Goal: Task Accomplishment & Management: Manage account settings

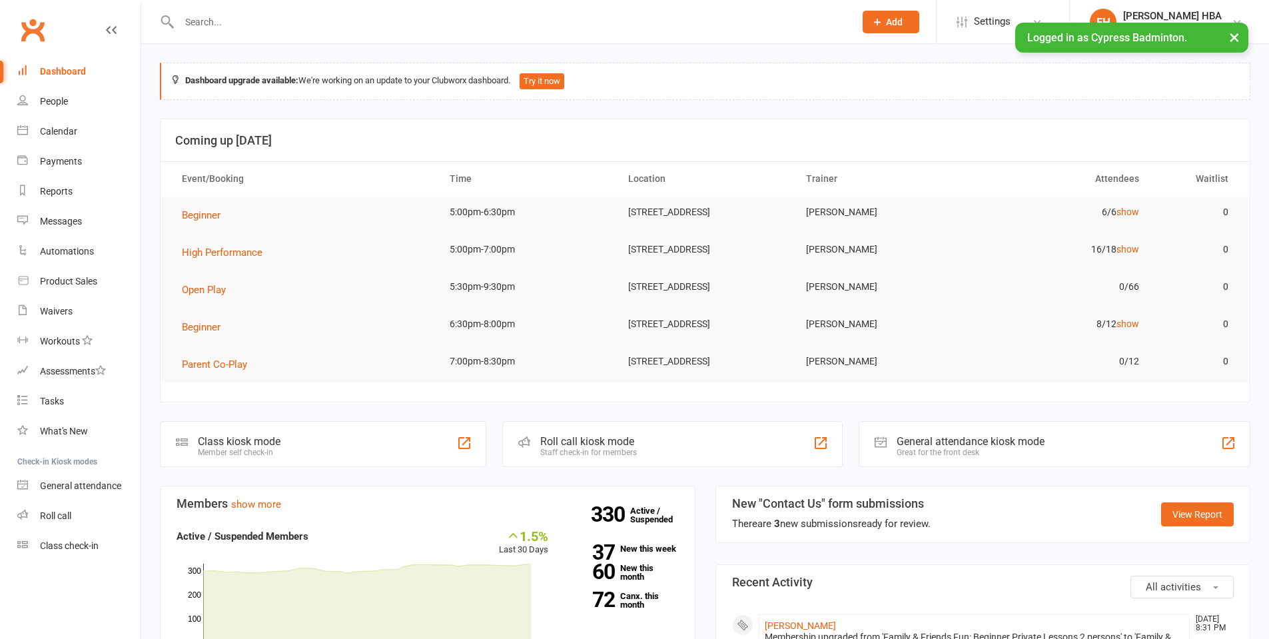
click at [205, 13] on input "text" at bounding box center [510, 22] width 670 height 19
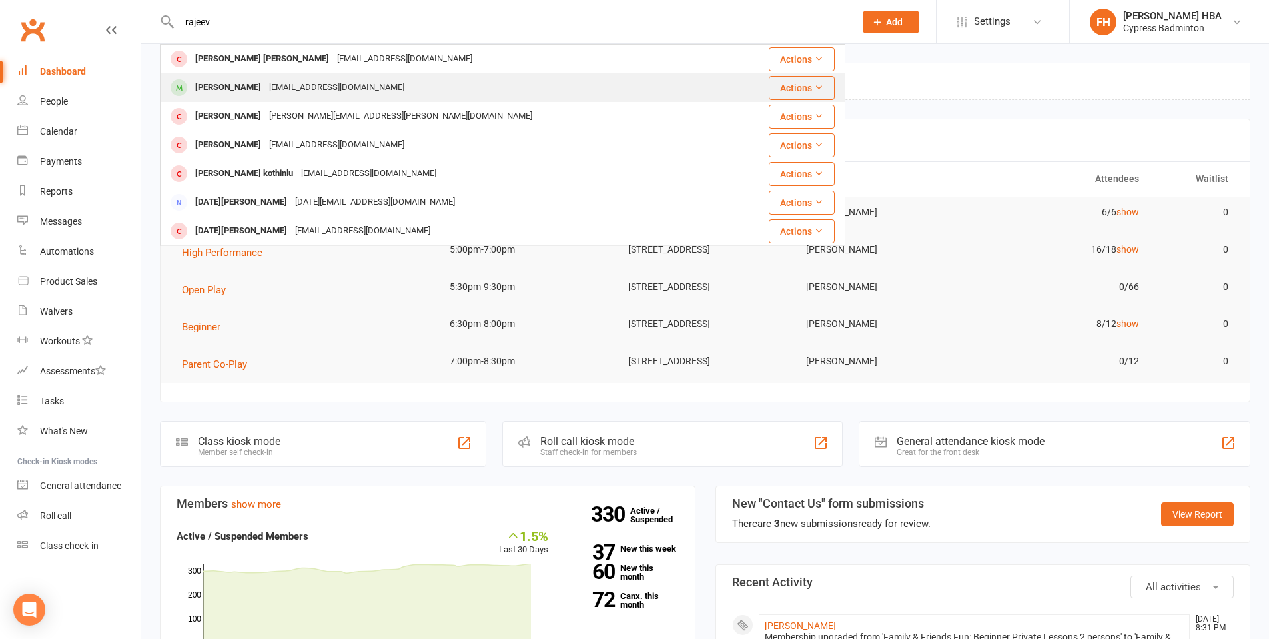
type input "rajeev"
click at [247, 82] on div "[PERSON_NAME]" at bounding box center [228, 87] width 74 height 19
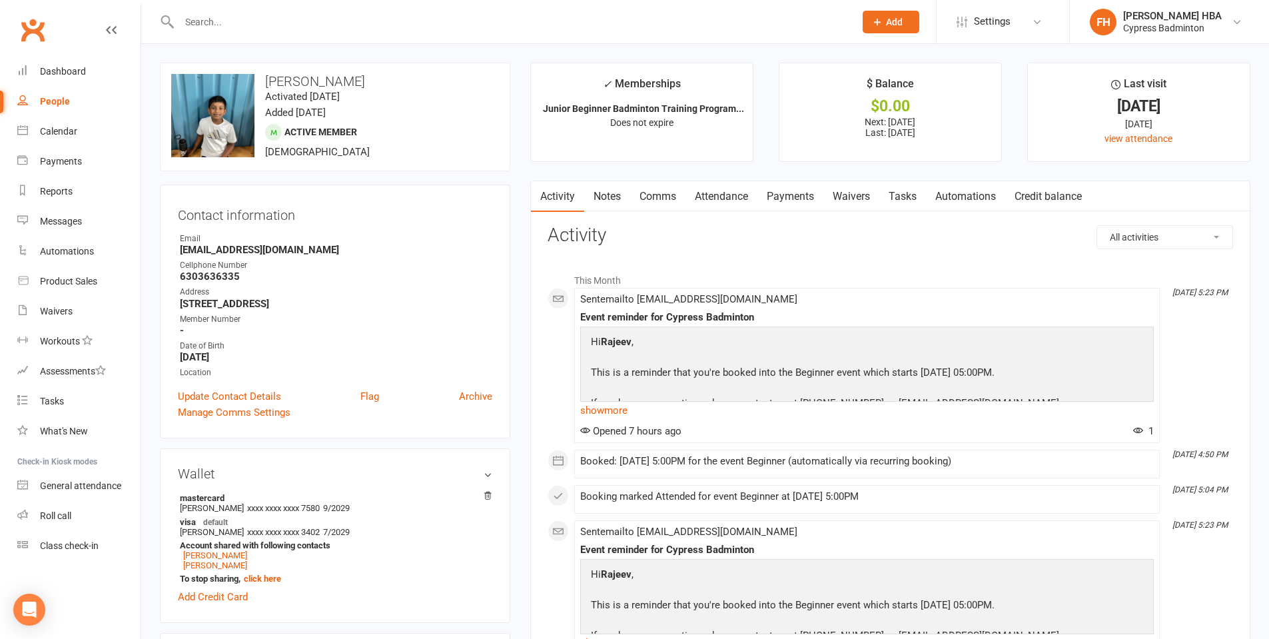
click at [720, 194] on link "Attendance" at bounding box center [722, 196] width 72 height 31
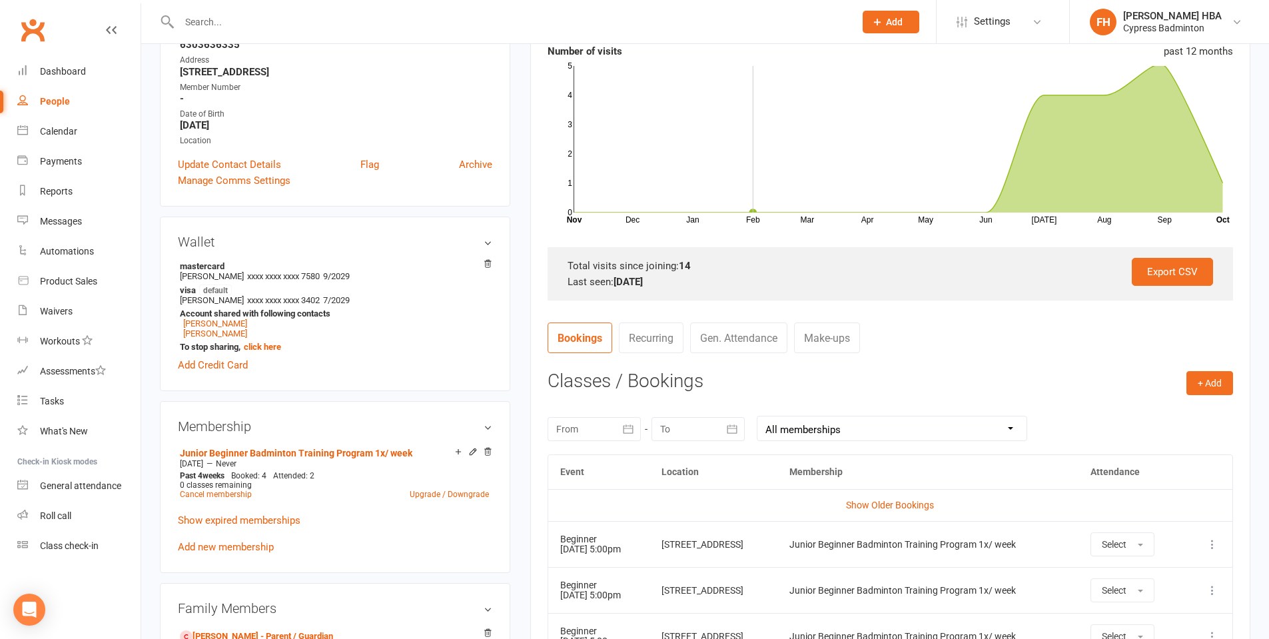
scroll to position [333, 0]
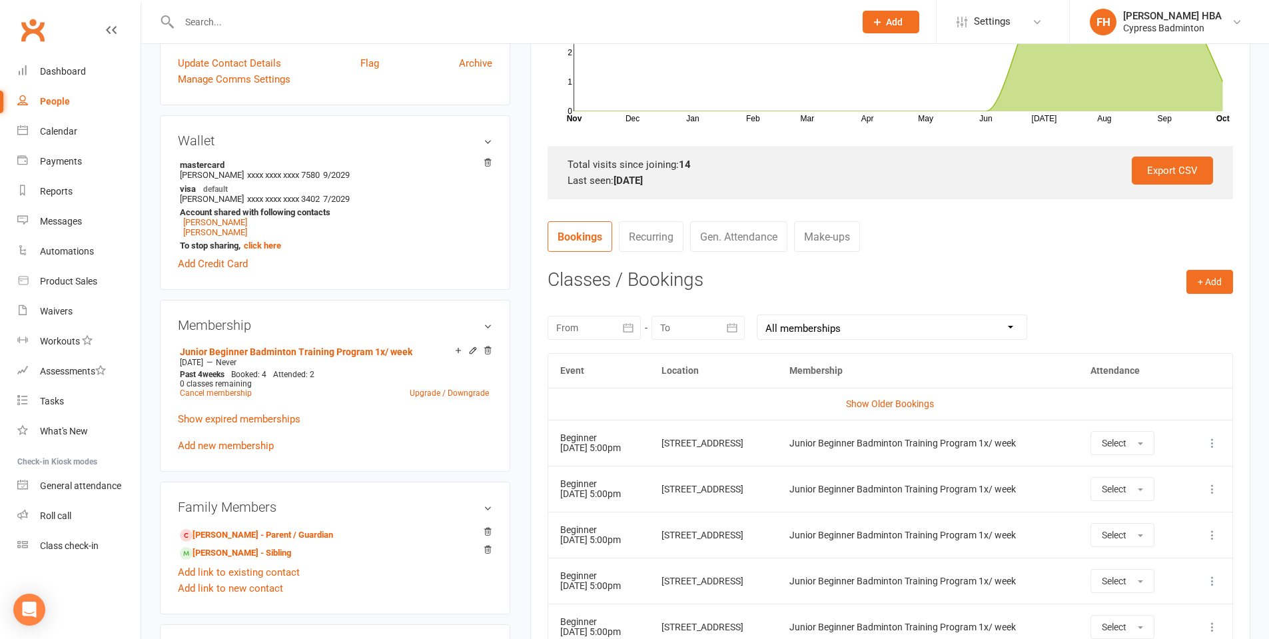
click at [1215, 441] on icon at bounding box center [1212, 442] width 13 height 13
click at [1165, 514] on link "Remove booking" at bounding box center [1154, 522] width 132 height 27
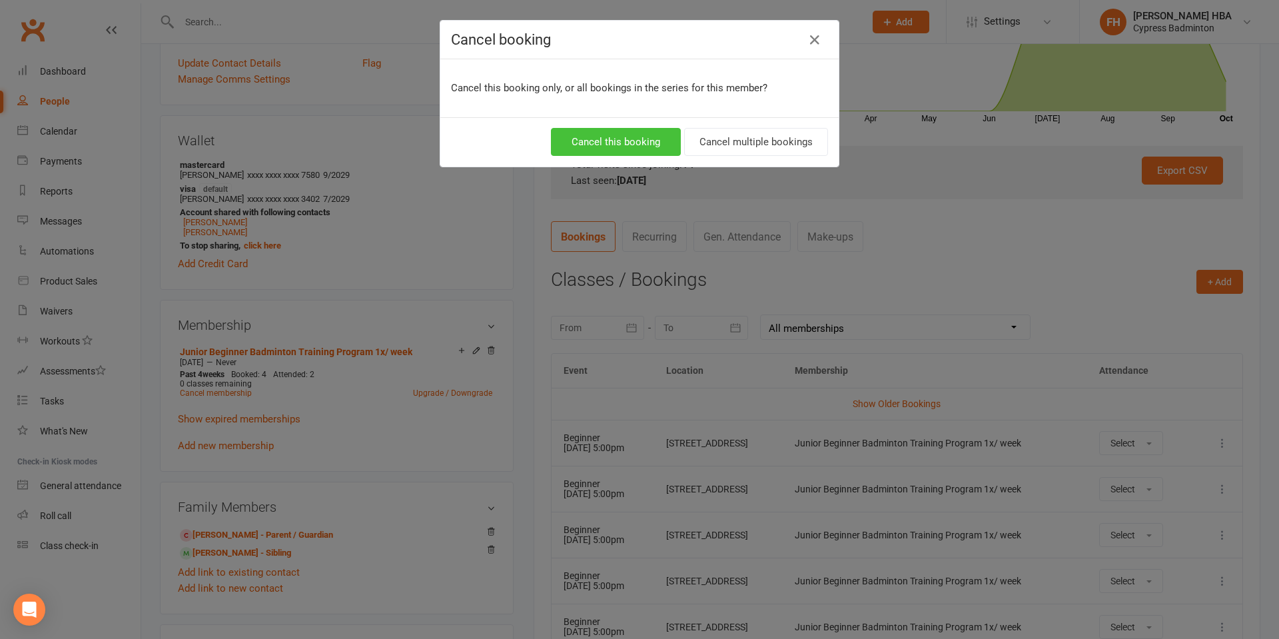
click at [584, 143] on button "Cancel this booking" at bounding box center [616, 142] width 130 height 28
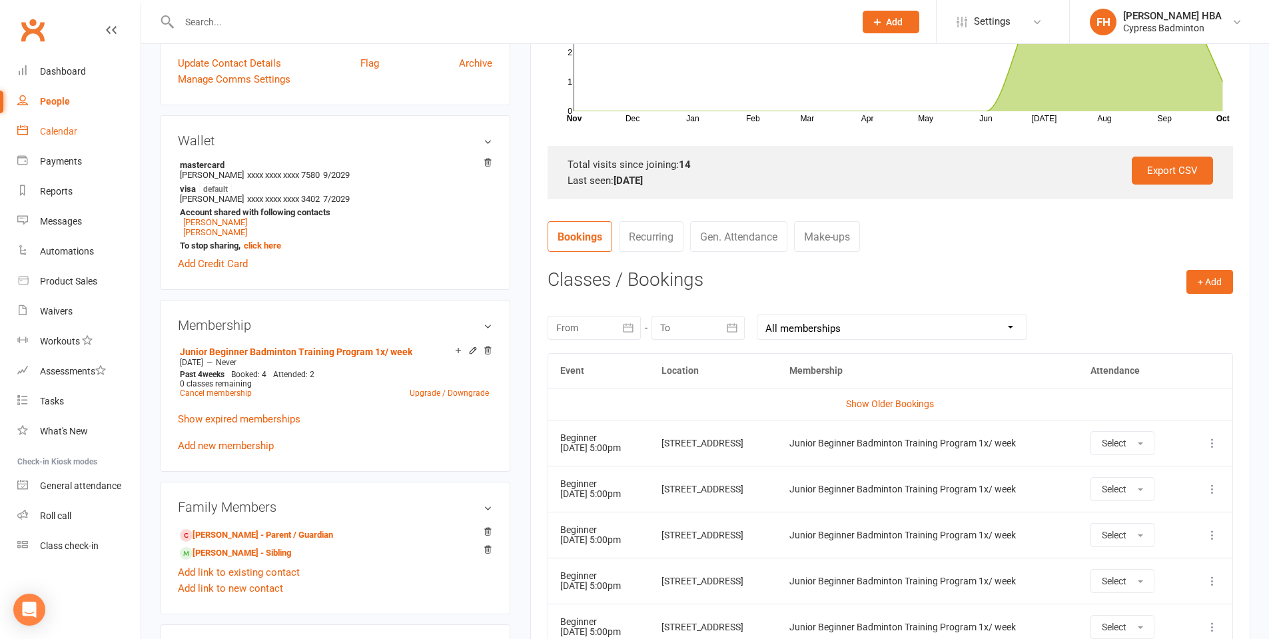
click at [54, 139] on link "Calendar" at bounding box center [78, 132] width 123 height 30
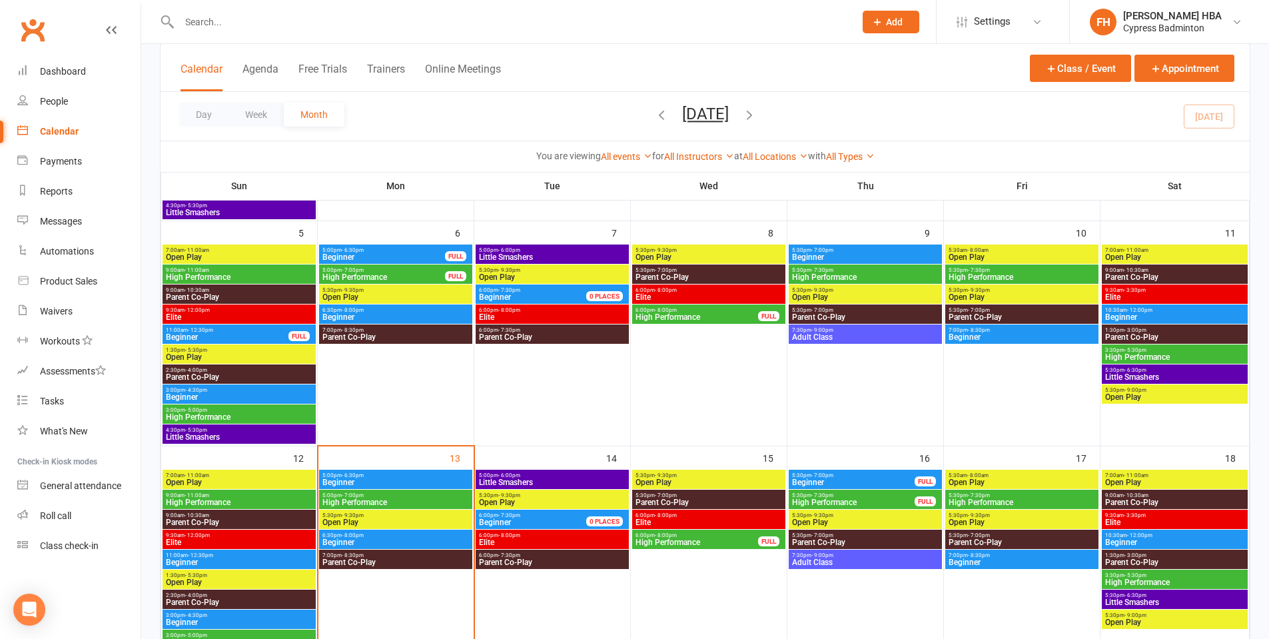
scroll to position [400, 0]
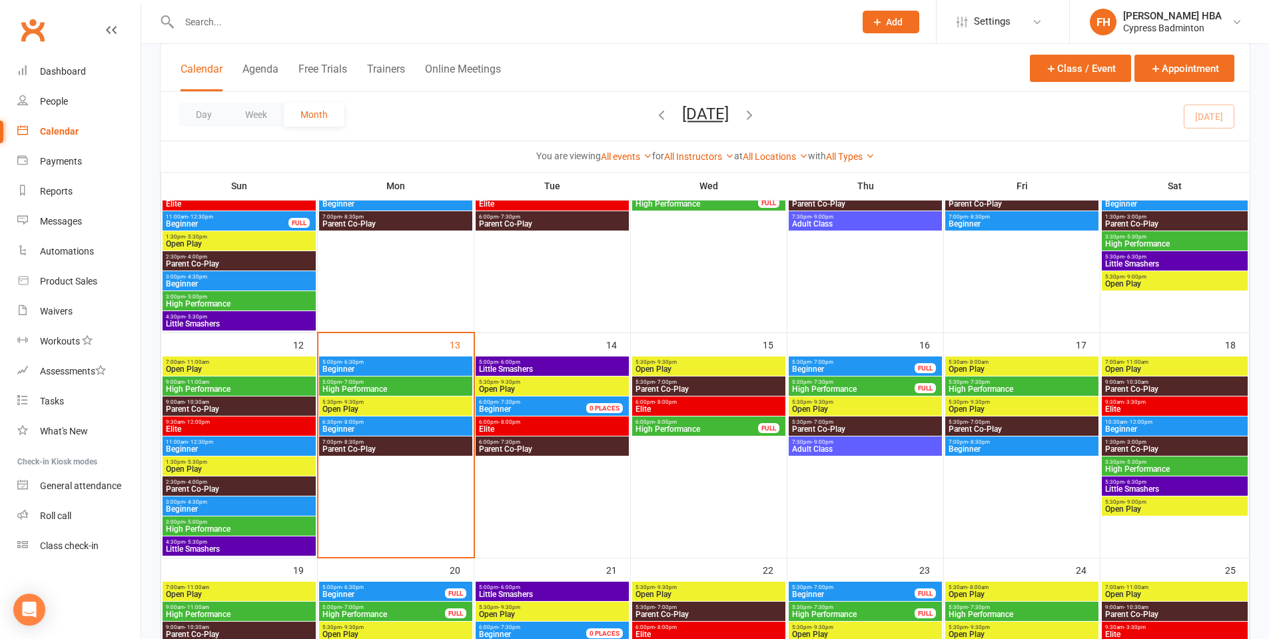
click at [995, 452] on span "Beginner" at bounding box center [1022, 449] width 148 height 8
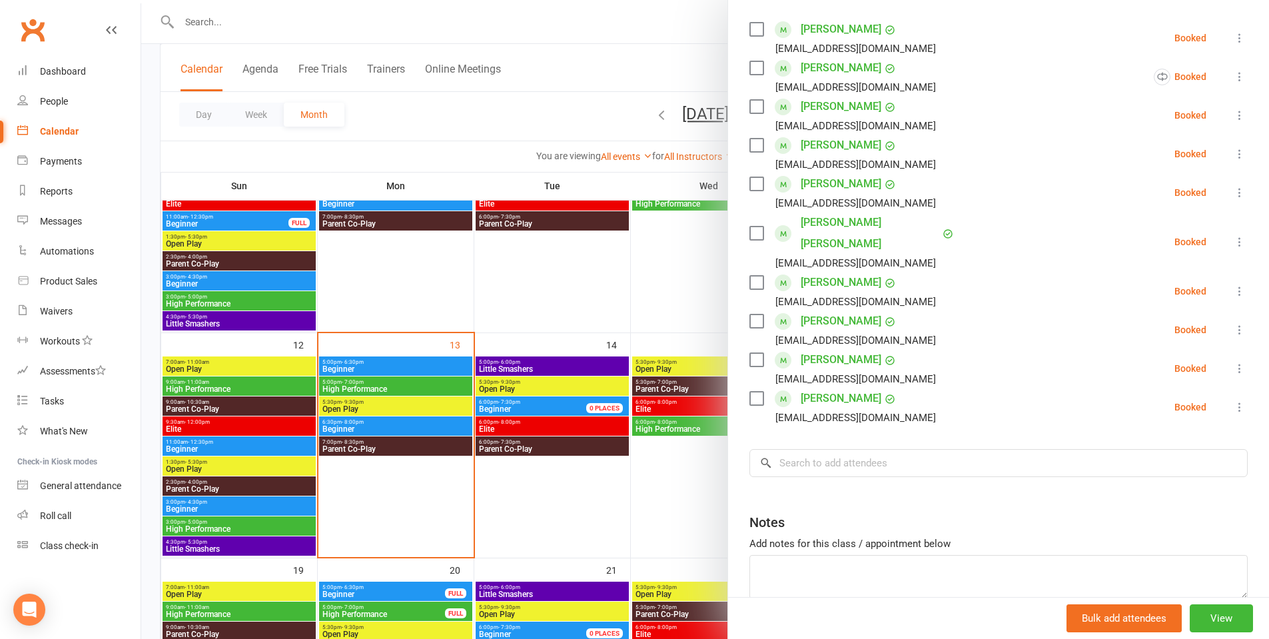
scroll to position [276, 0]
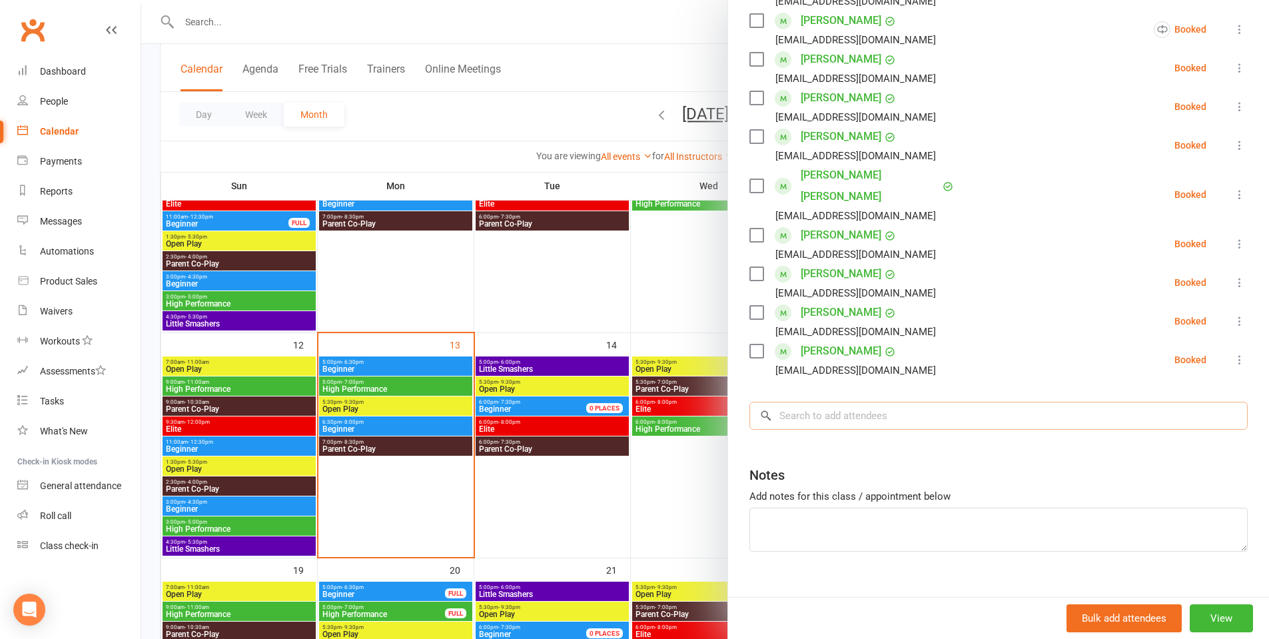
click at [948, 402] on input "search" at bounding box center [999, 416] width 498 height 28
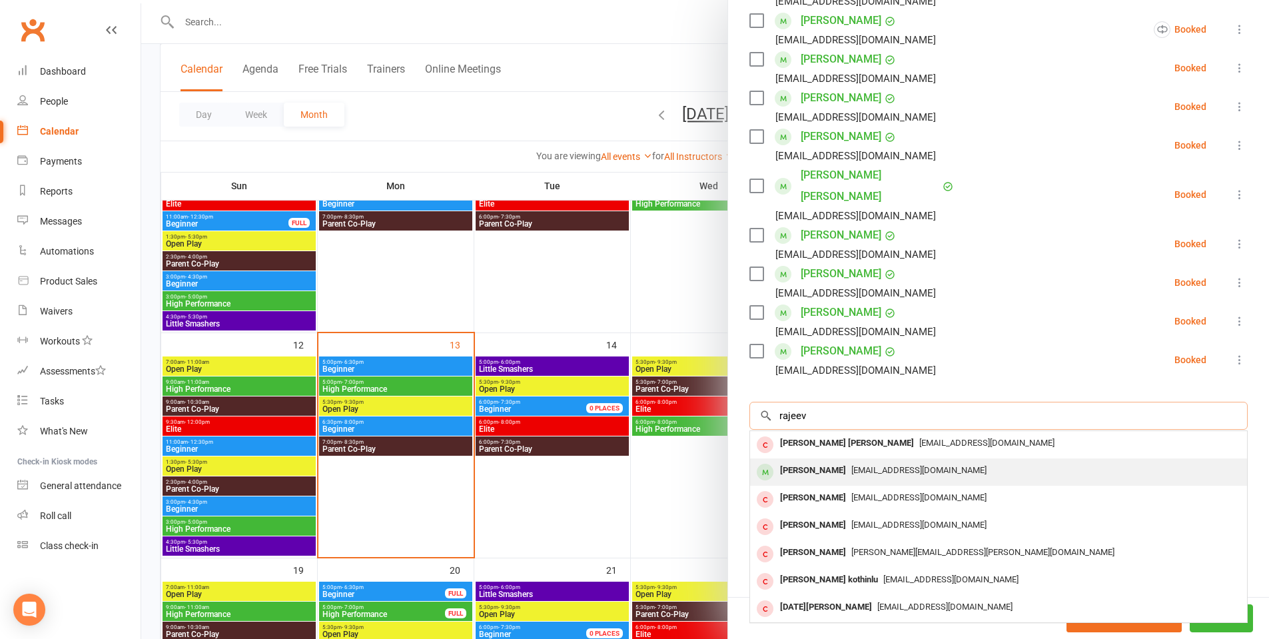
type input "rajeev"
click at [875, 465] on span "[EMAIL_ADDRESS][DOMAIN_NAME]" at bounding box center [918, 470] width 135 height 10
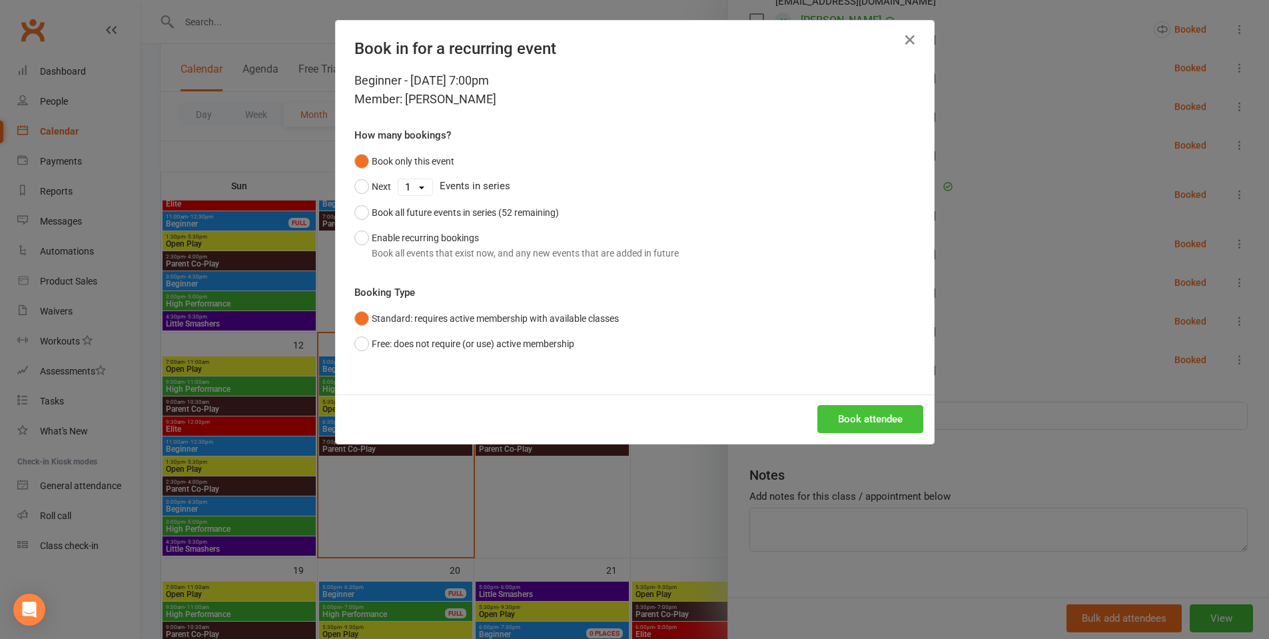
click at [874, 430] on button "Book attendee" at bounding box center [870, 419] width 106 height 28
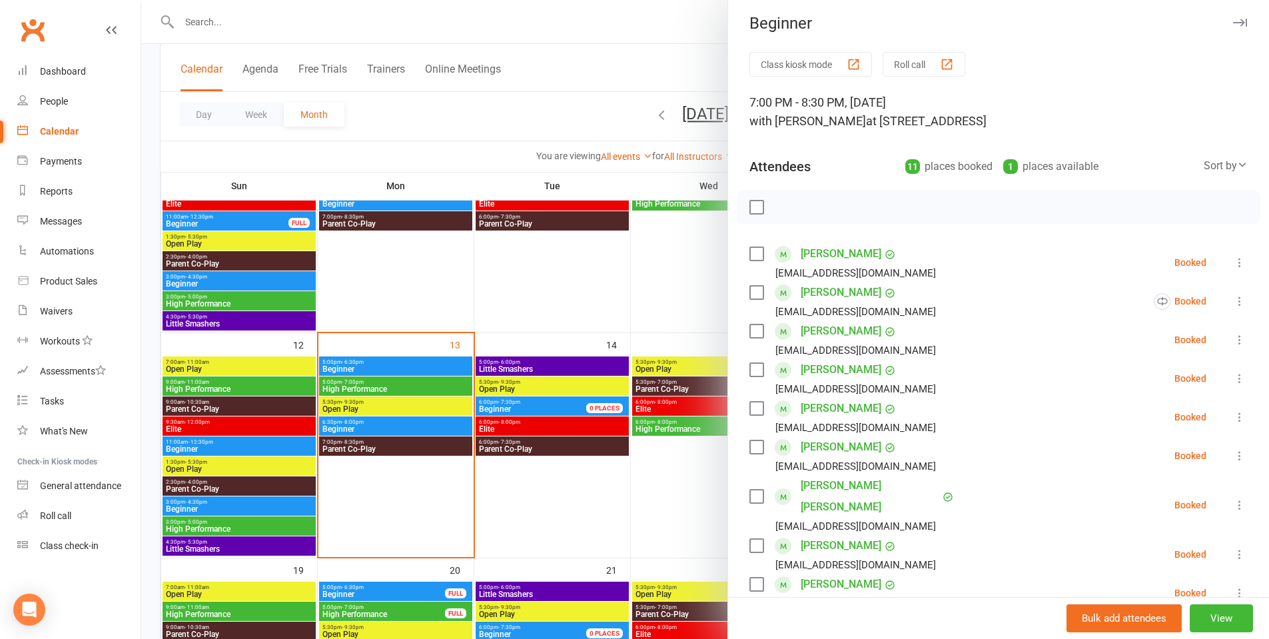
scroll to position [0, 0]
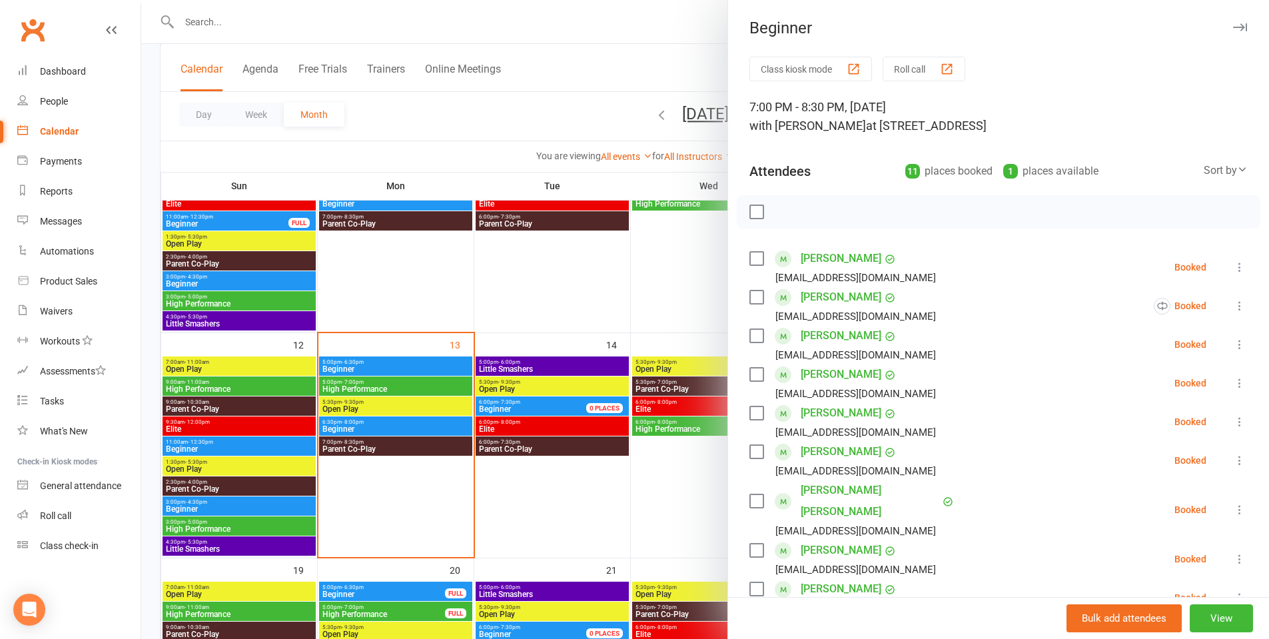
click at [682, 336] on div at bounding box center [705, 319] width 1128 height 639
